Goal: Information Seeking & Learning: Learn about a topic

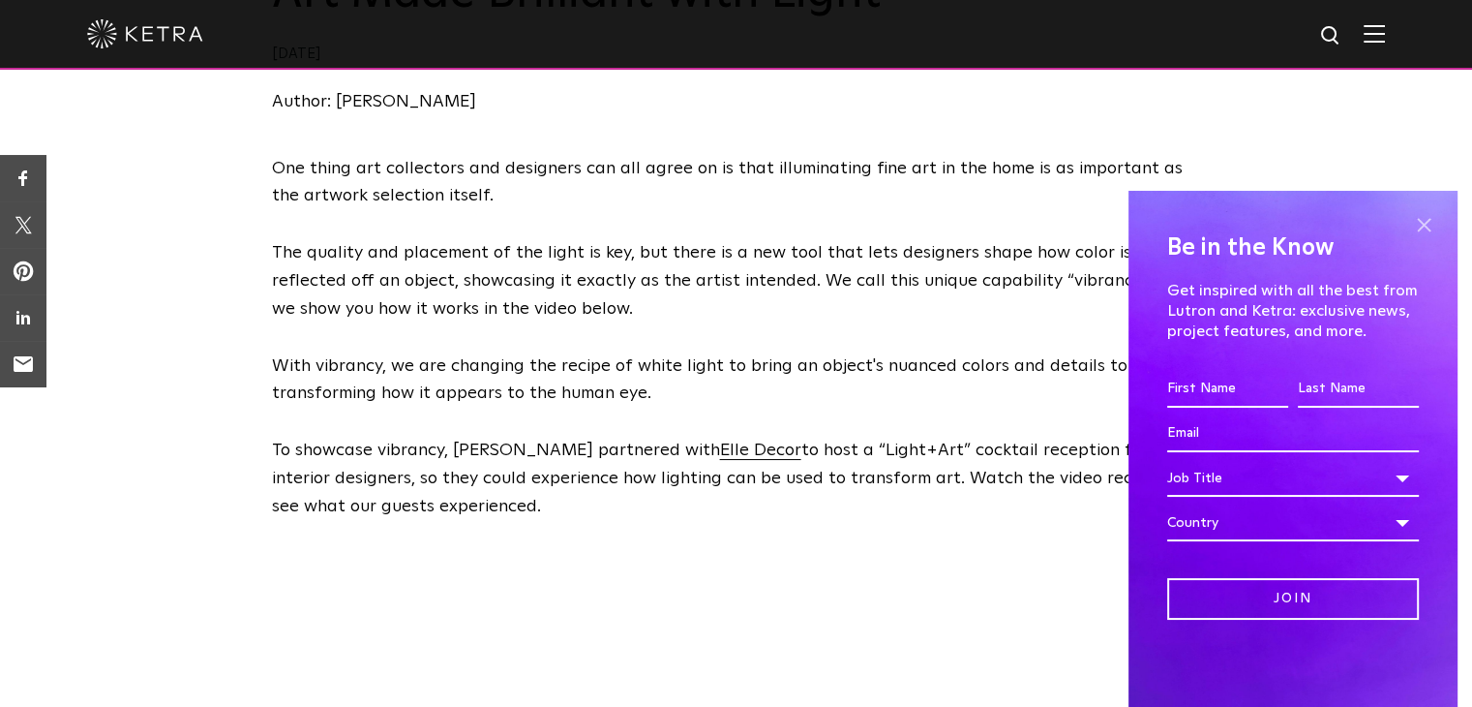
click at [1429, 227] on span at bounding box center [1423, 224] width 29 height 29
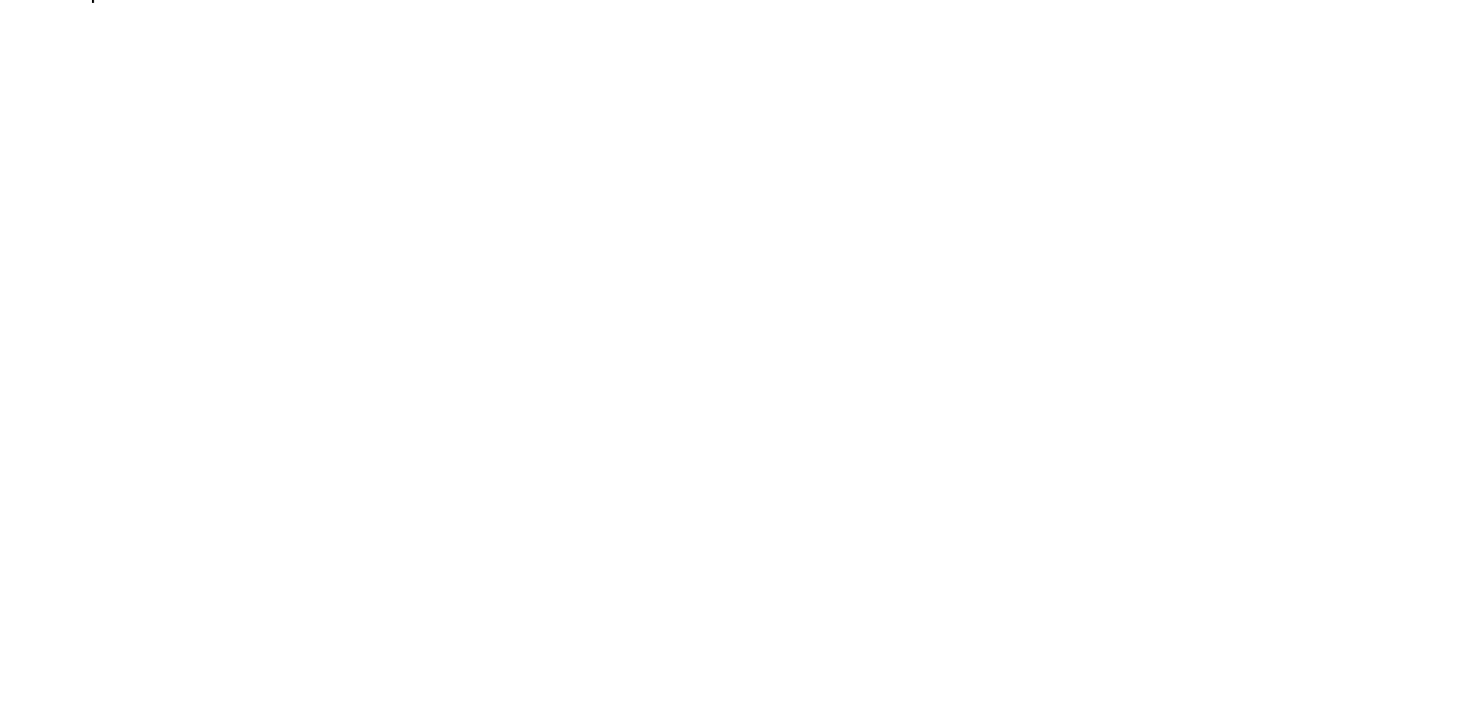
scroll to position [677, 0]
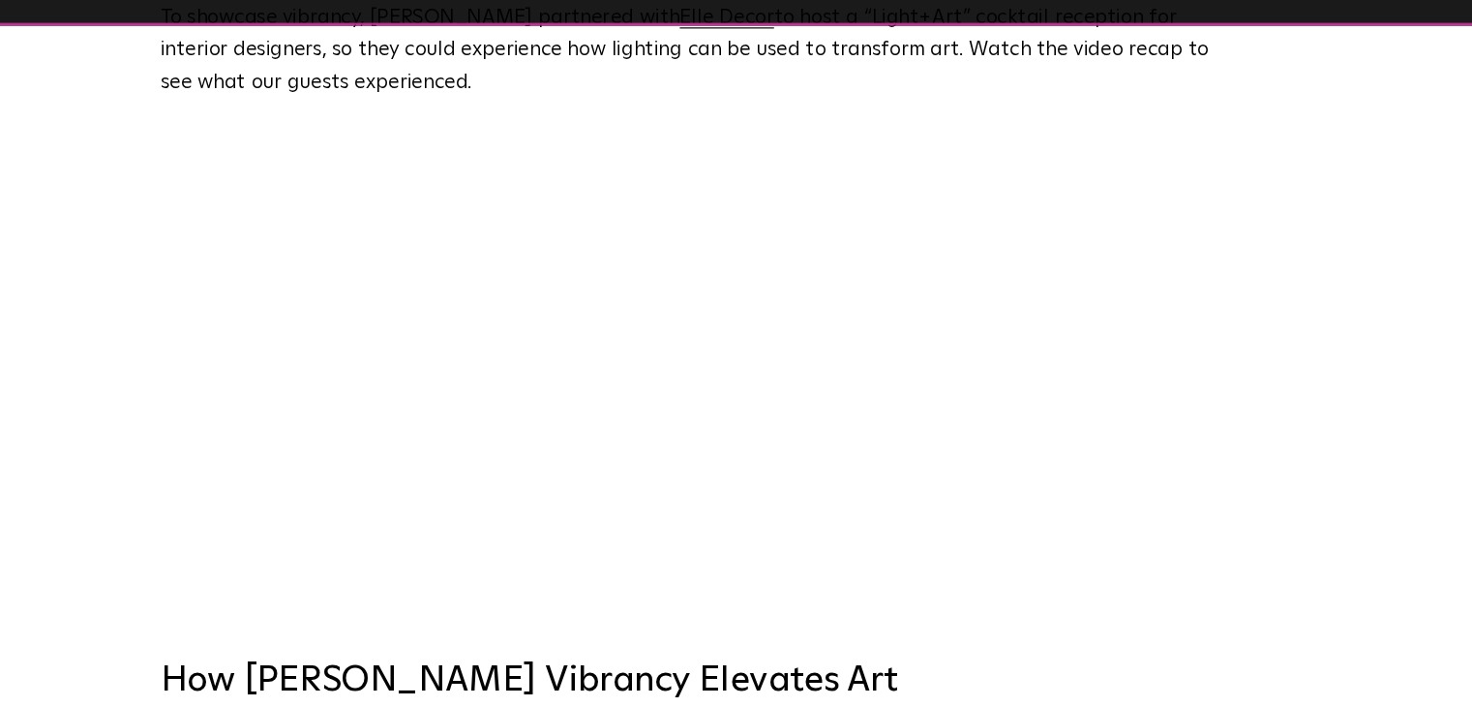
click at [1245, 377] on div "One thing art collectors and designers can all agree on is that illuminating fi…" at bounding box center [736, 291] width 1472 height 1046
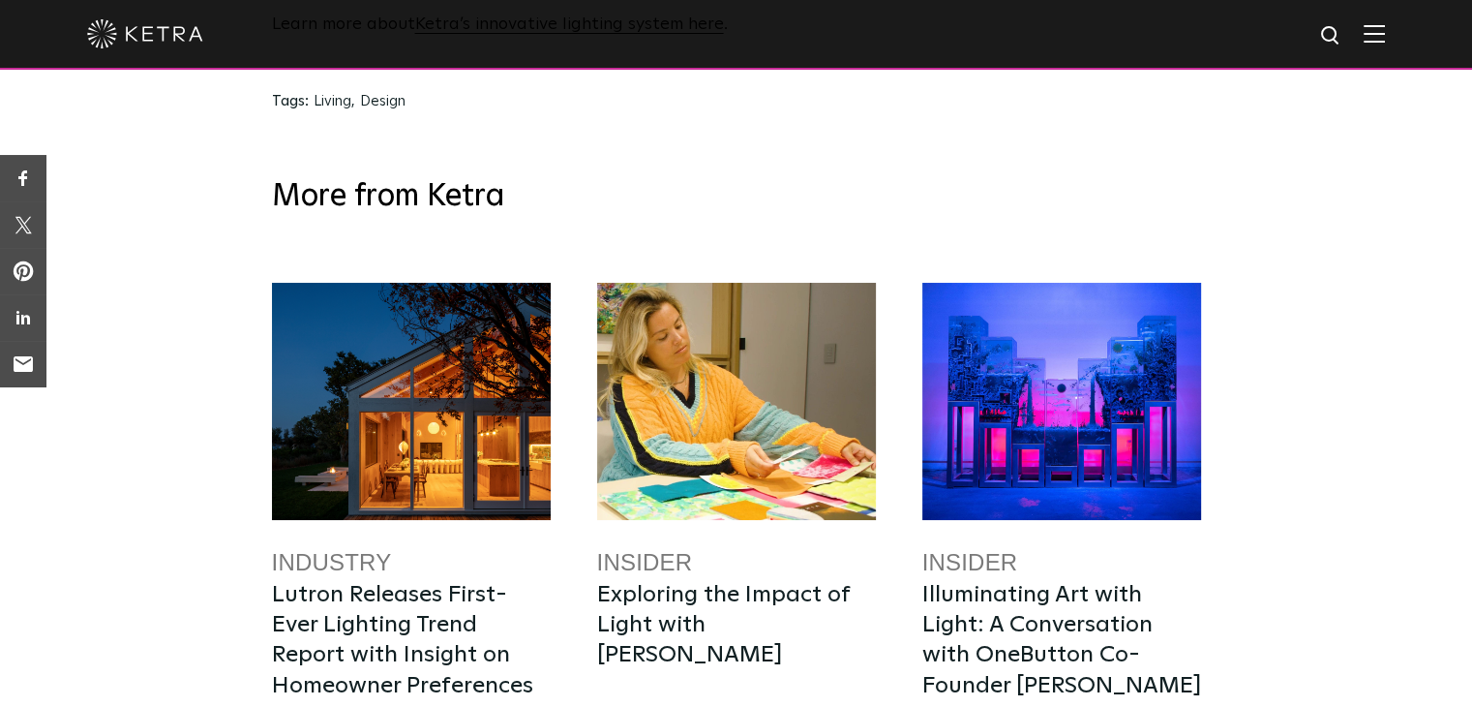
scroll to position [4224, 0]
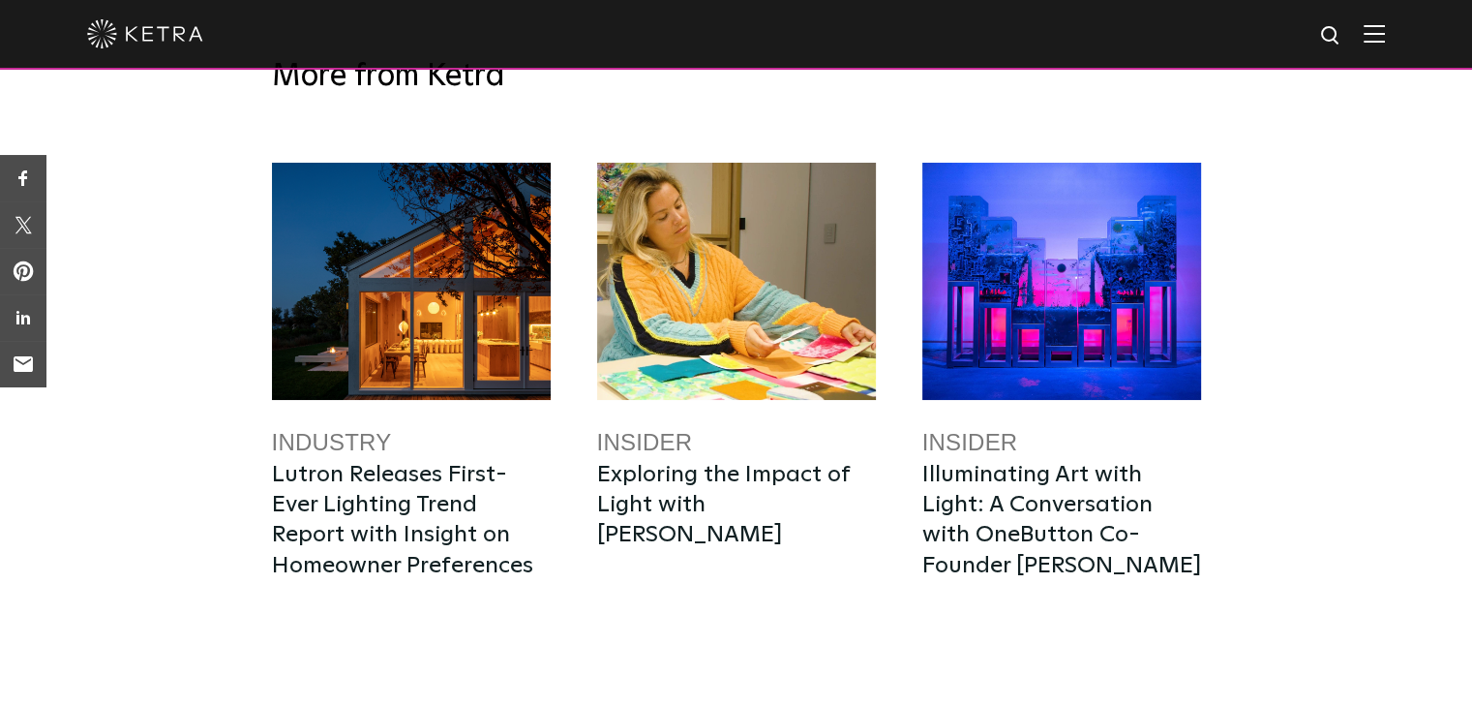
click at [1096, 255] on div at bounding box center [1061, 281] width 279 height 237
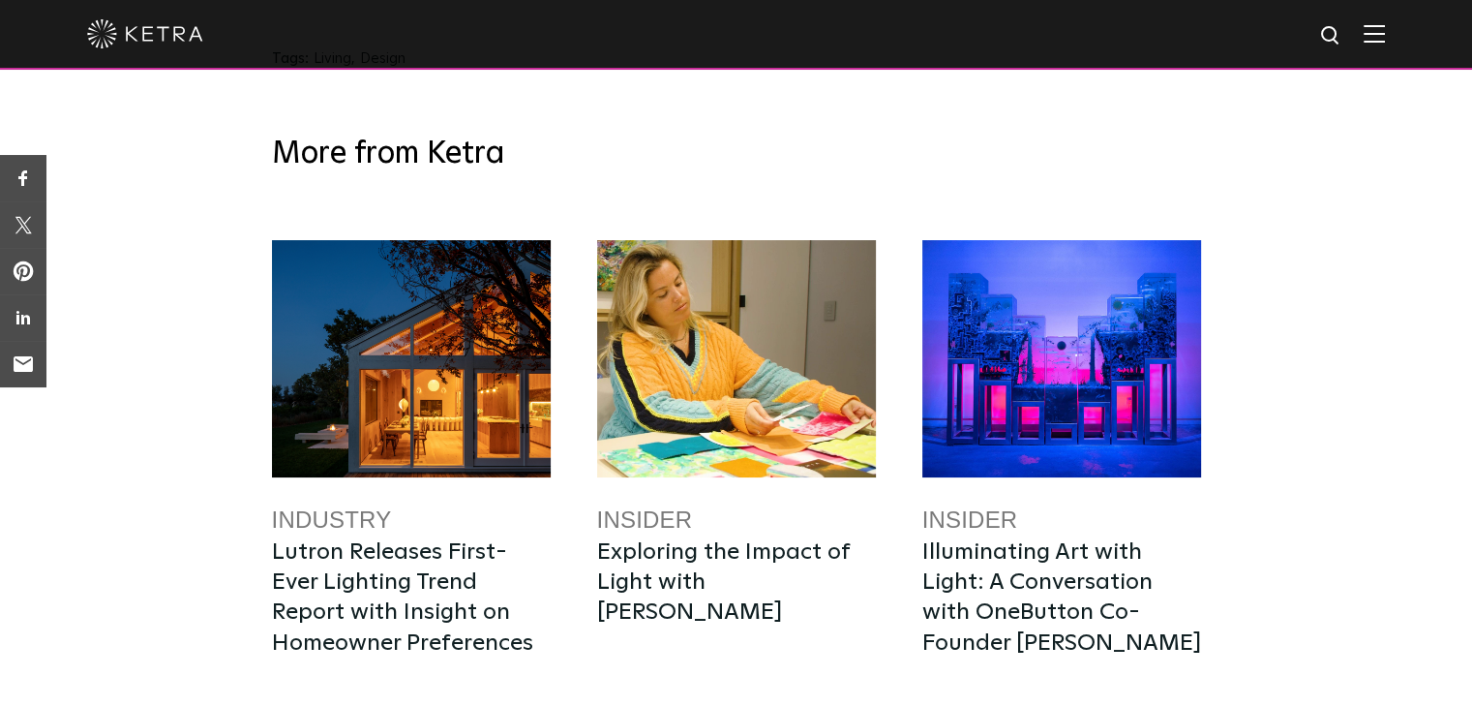
scroll to position [4127, 0]
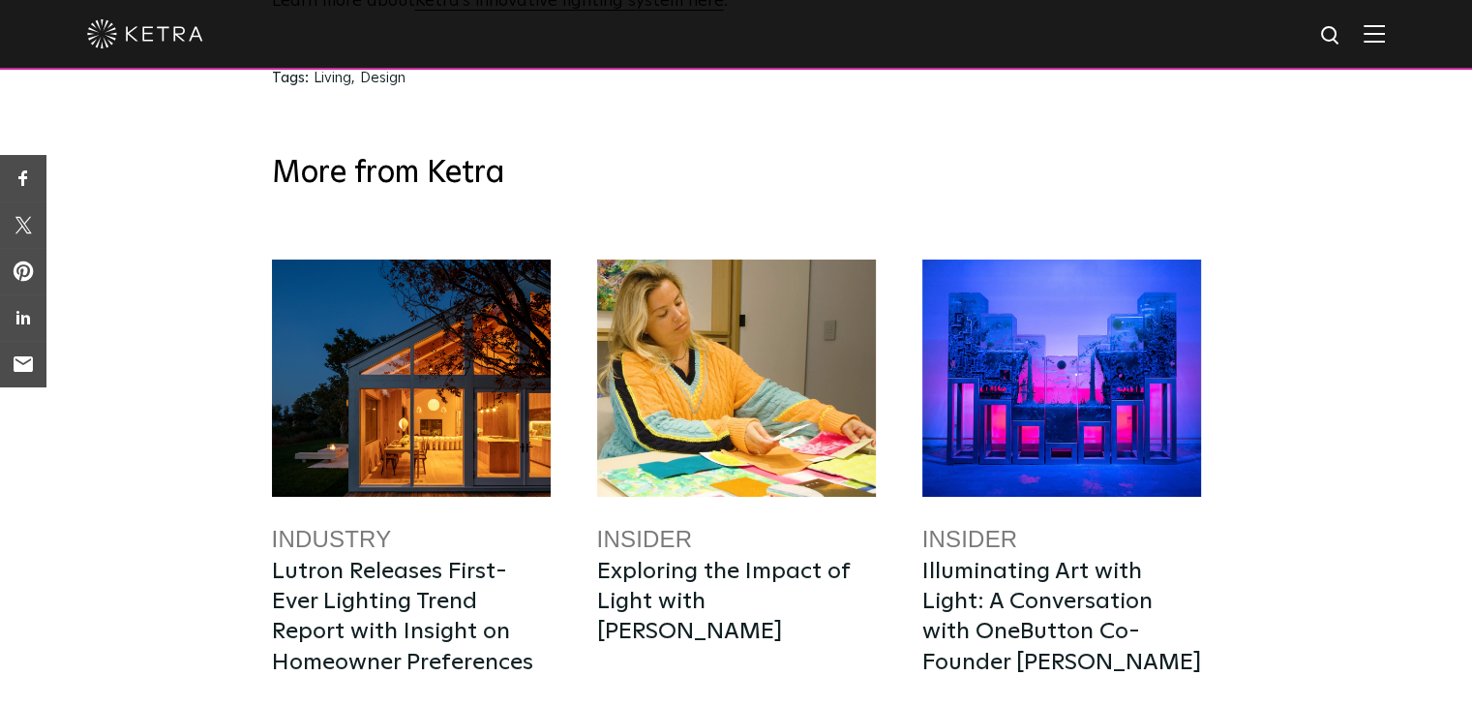
click at [443, 436] on div at bounding box center [411, 377] width 279 height 237
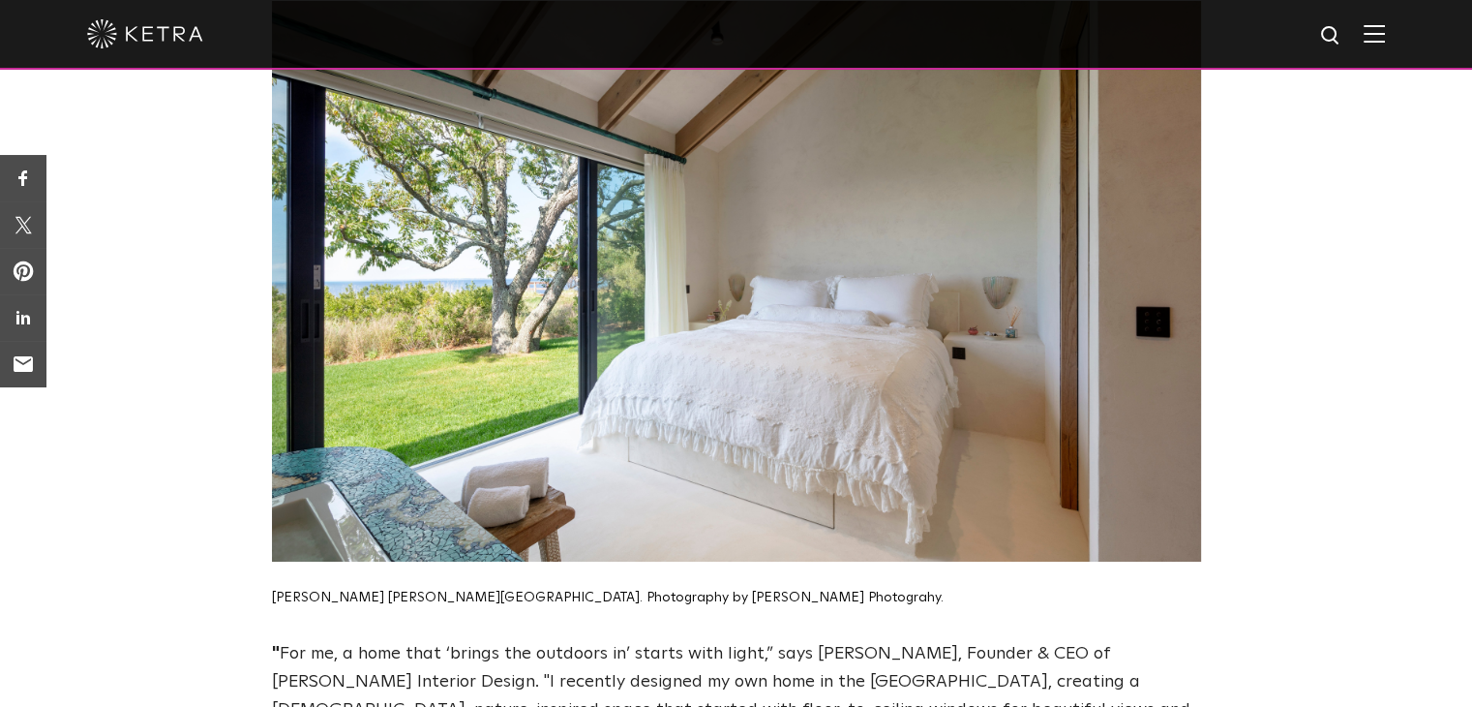
scroll to position [2267, 0]
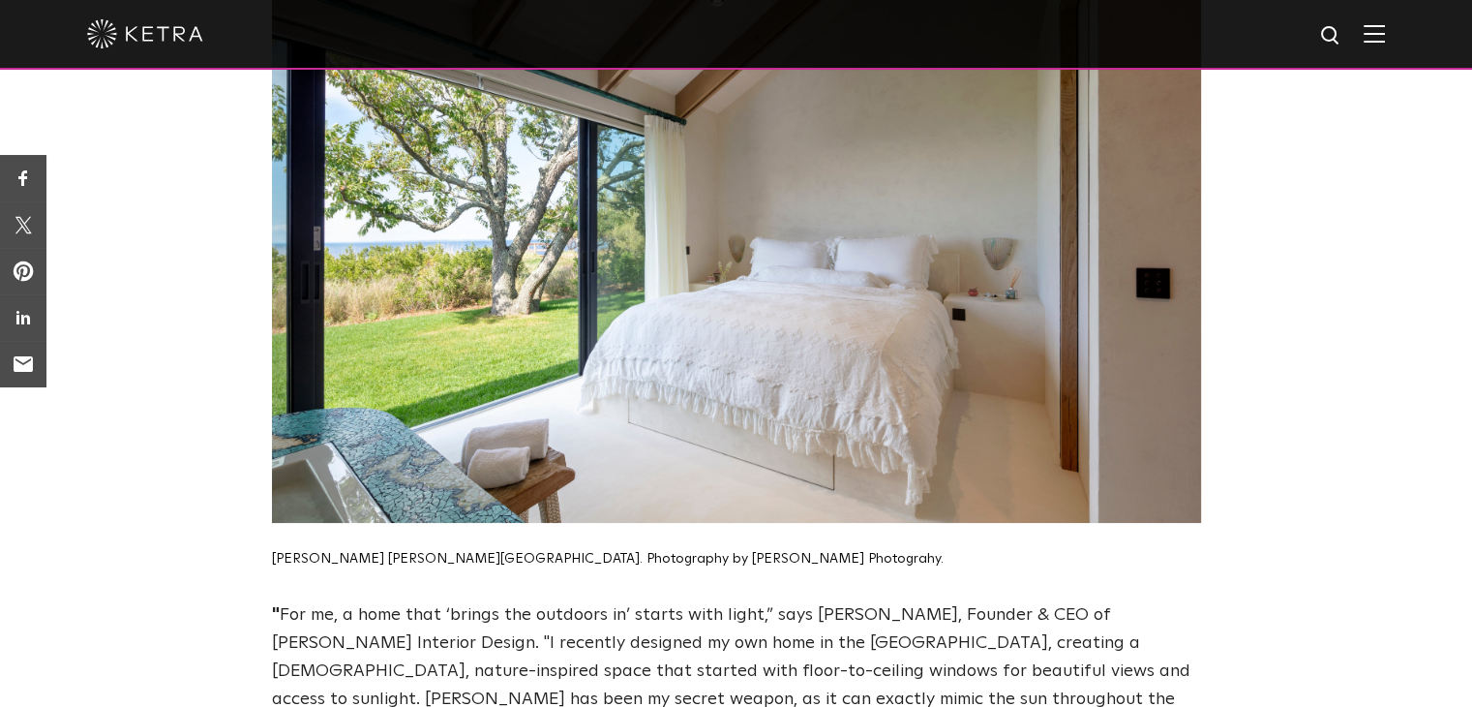
drag, startPoint x: 573, startPoint y: 325, endPoint x: 1392, endPoint y: 358, distance: 819.4
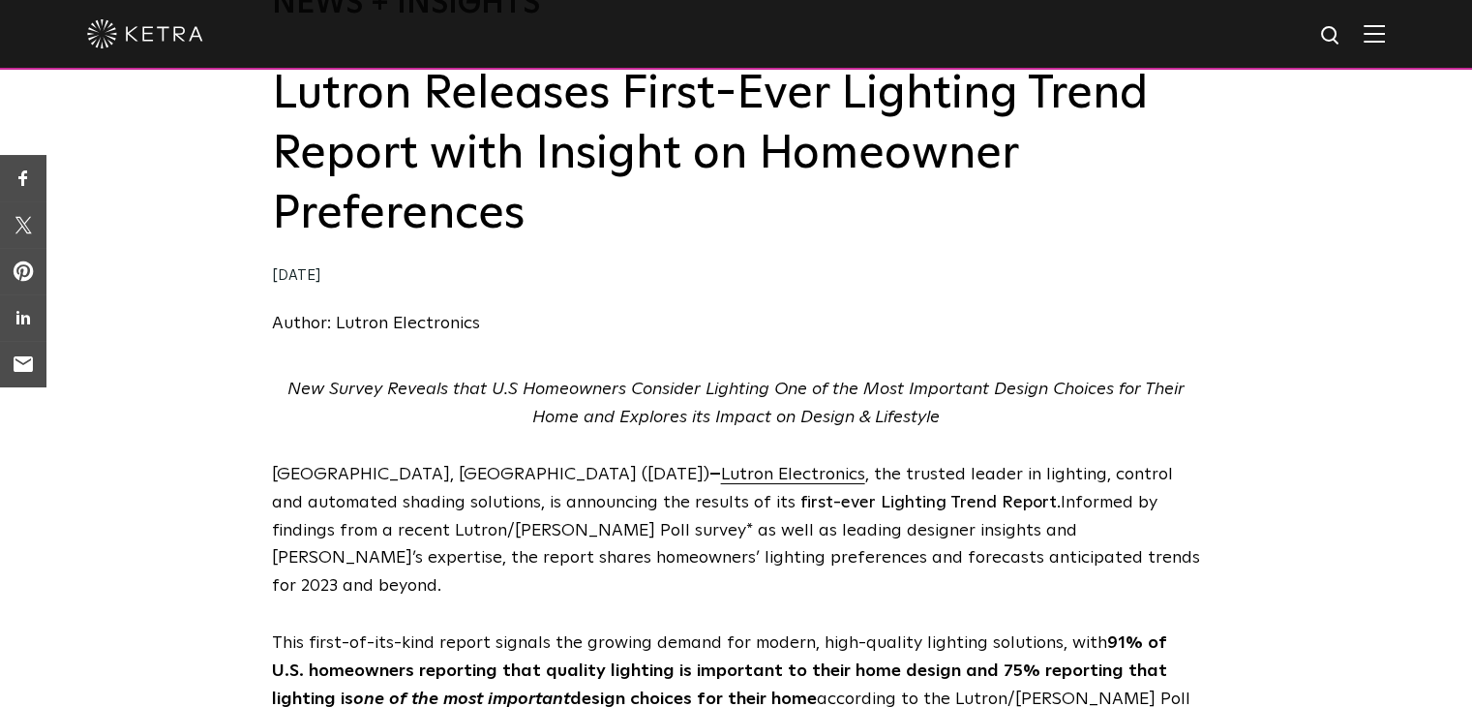
scroll to position [0, 0]
